Goal: Transaction & Acquisition: Purchase product/service

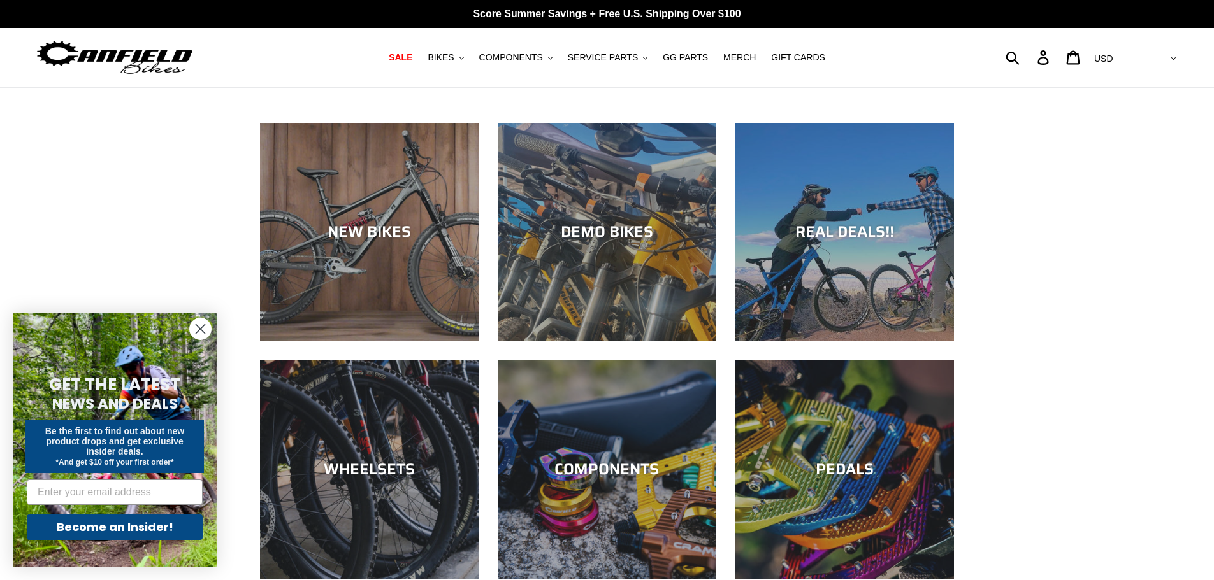
click at [134, 56] on img at bounding box center [114, 58] width 159 height 40
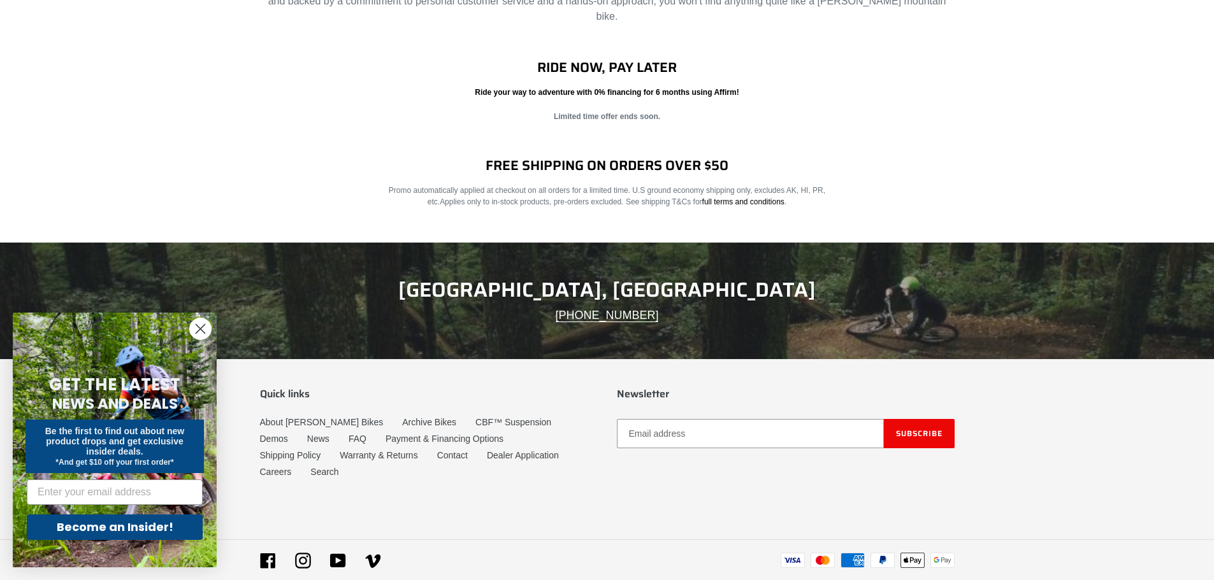
scroll to position [2004, 0]
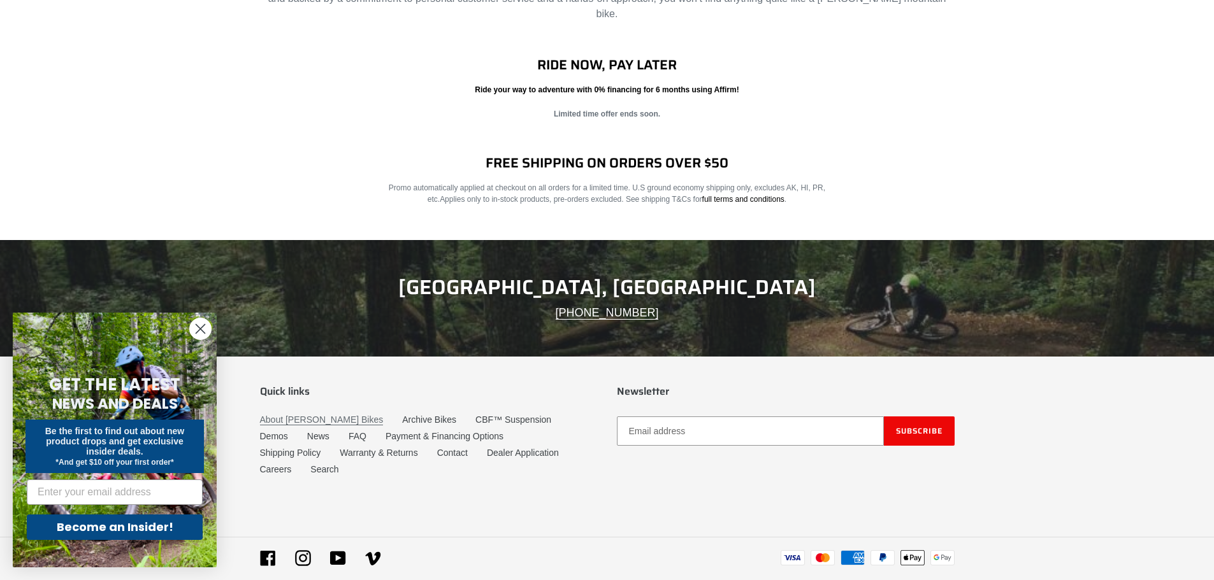
click at [309, 415] on link "About [PERSON_NAME] Bikes" at bounding box center [322, 420] width 124 height 11
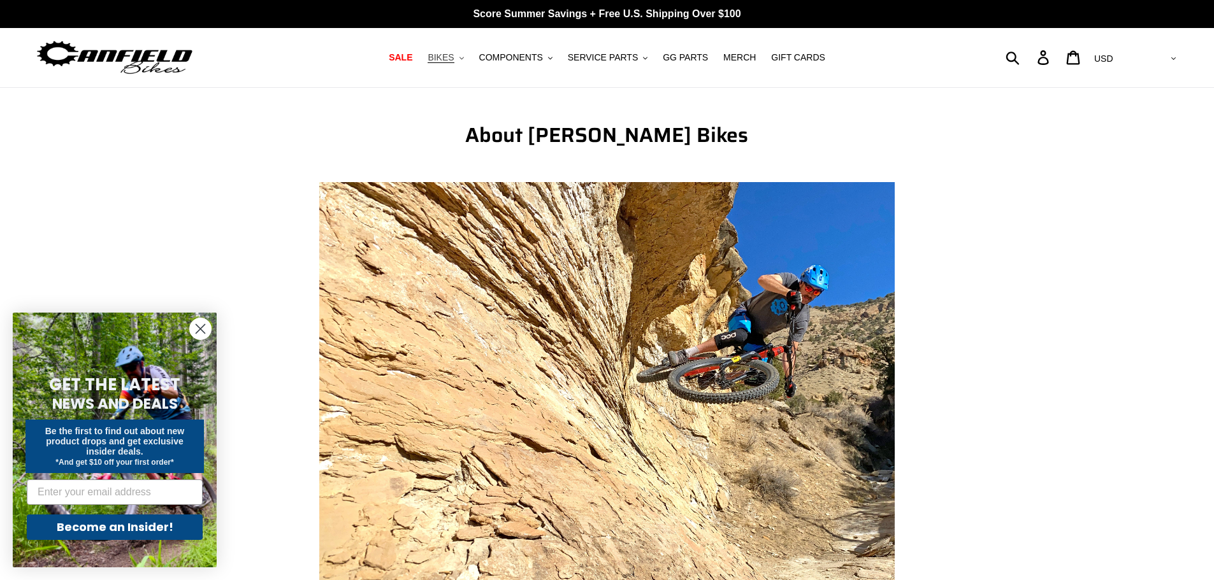
click at [454, 65] on button "BIKES .cls-1{fill:#231f20}" at bounding box center [445, 57] width 48 height 17
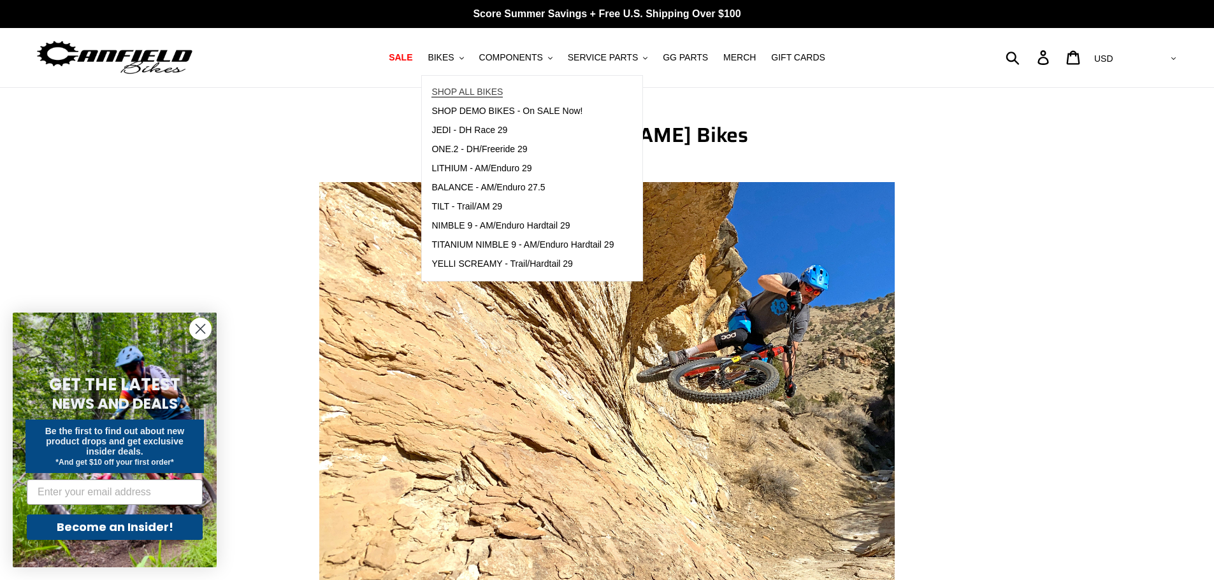
click at [496, 89] on span "SHOP ALL BIKES" at bounding box center [466, 92] width 71 height 11
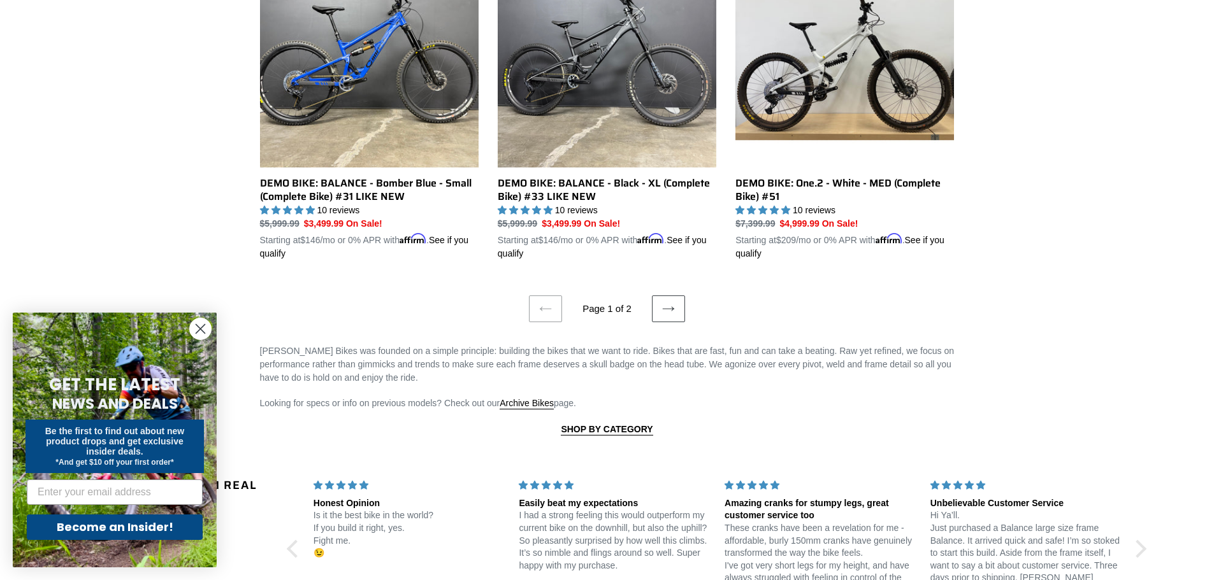
scroll to position [2667, 0]
click at [678, 295] on link "Next page" at bounding box center [668, 308] width 33 height 27
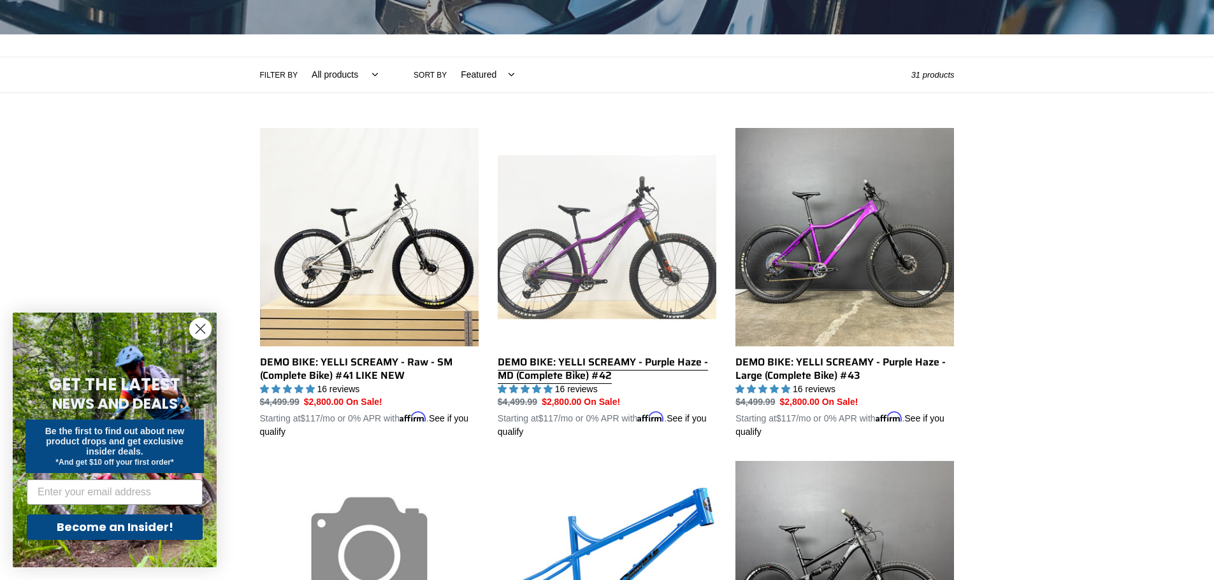
scroll to position [246, 0]
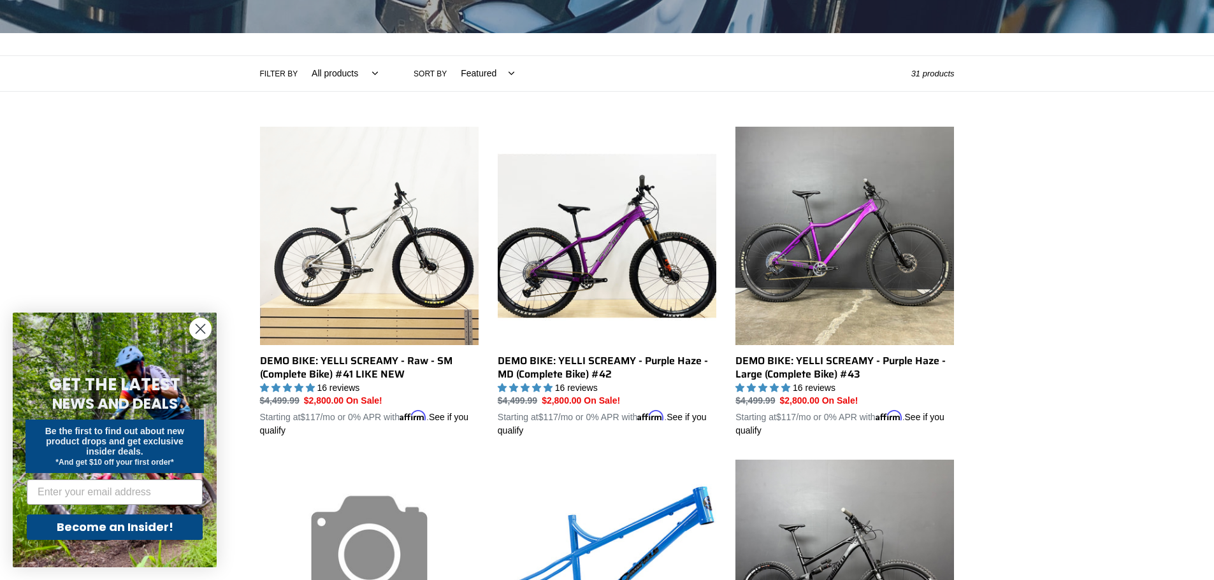
click at [1087, 173] on div "Collection: BIKE DEALS - UP TO 40% OFF Filter by All products 275 29er balance …" at bounding box center [607, 498] width 1214 height 1313
